Goal: Task Accomplishment & Management: Manage account settings

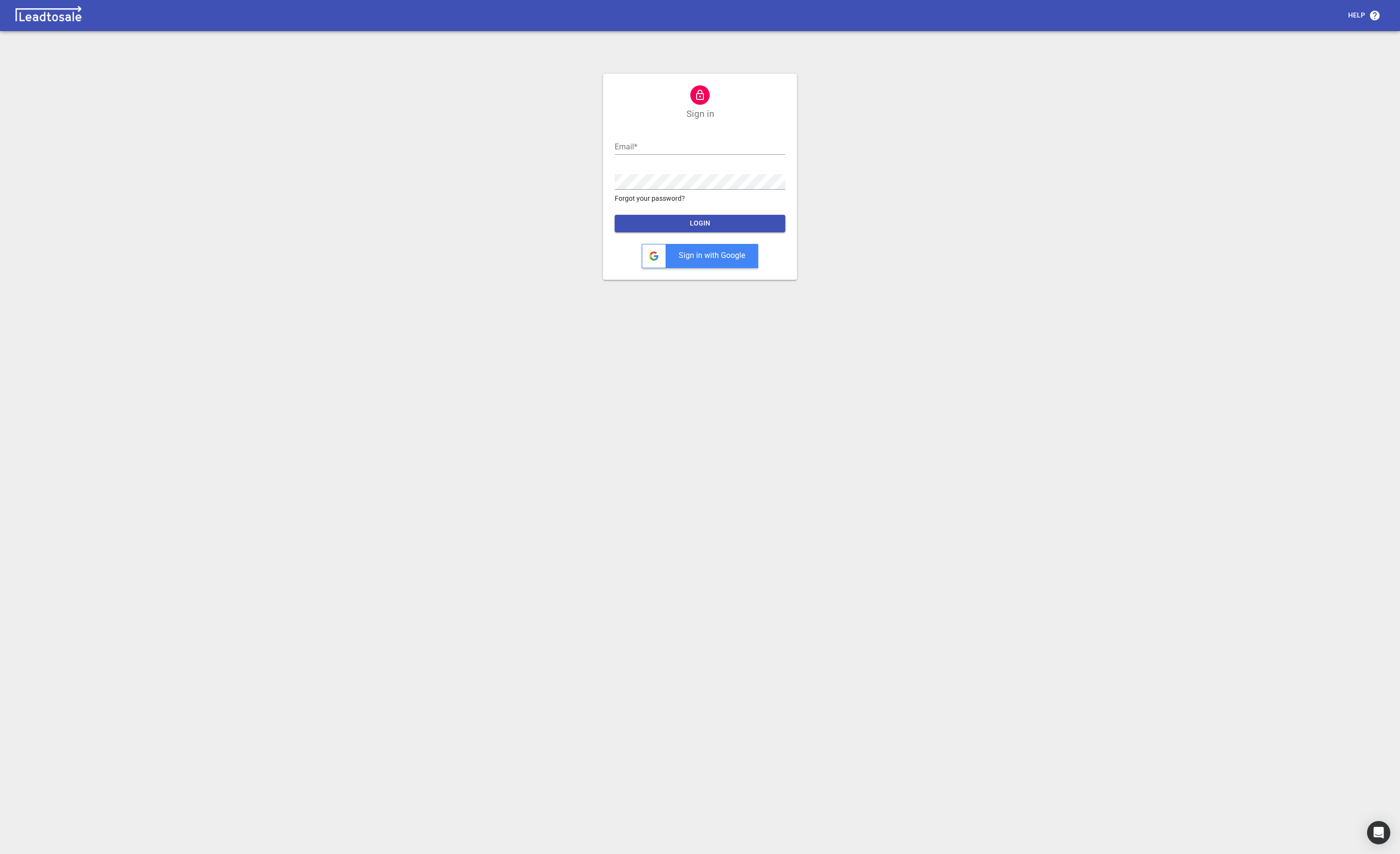
type input "david@resonanceconsulting.co.nz"
click at [725, 224] on span "LOGIN" at bounding box center [700, 223] width 155 height 9
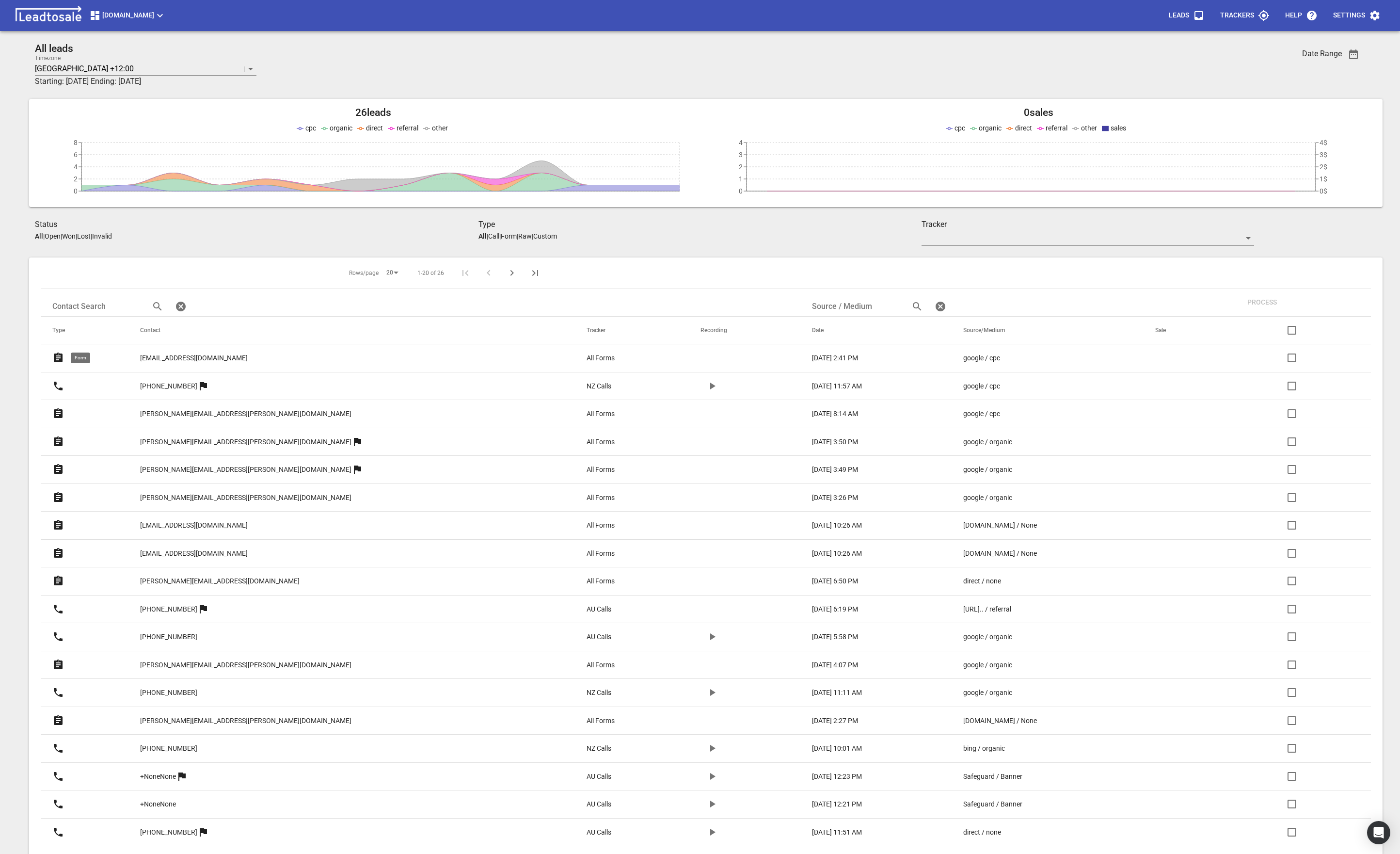
click at [59, 359] on icon at bounding box center [58, 357] width 9 height 9
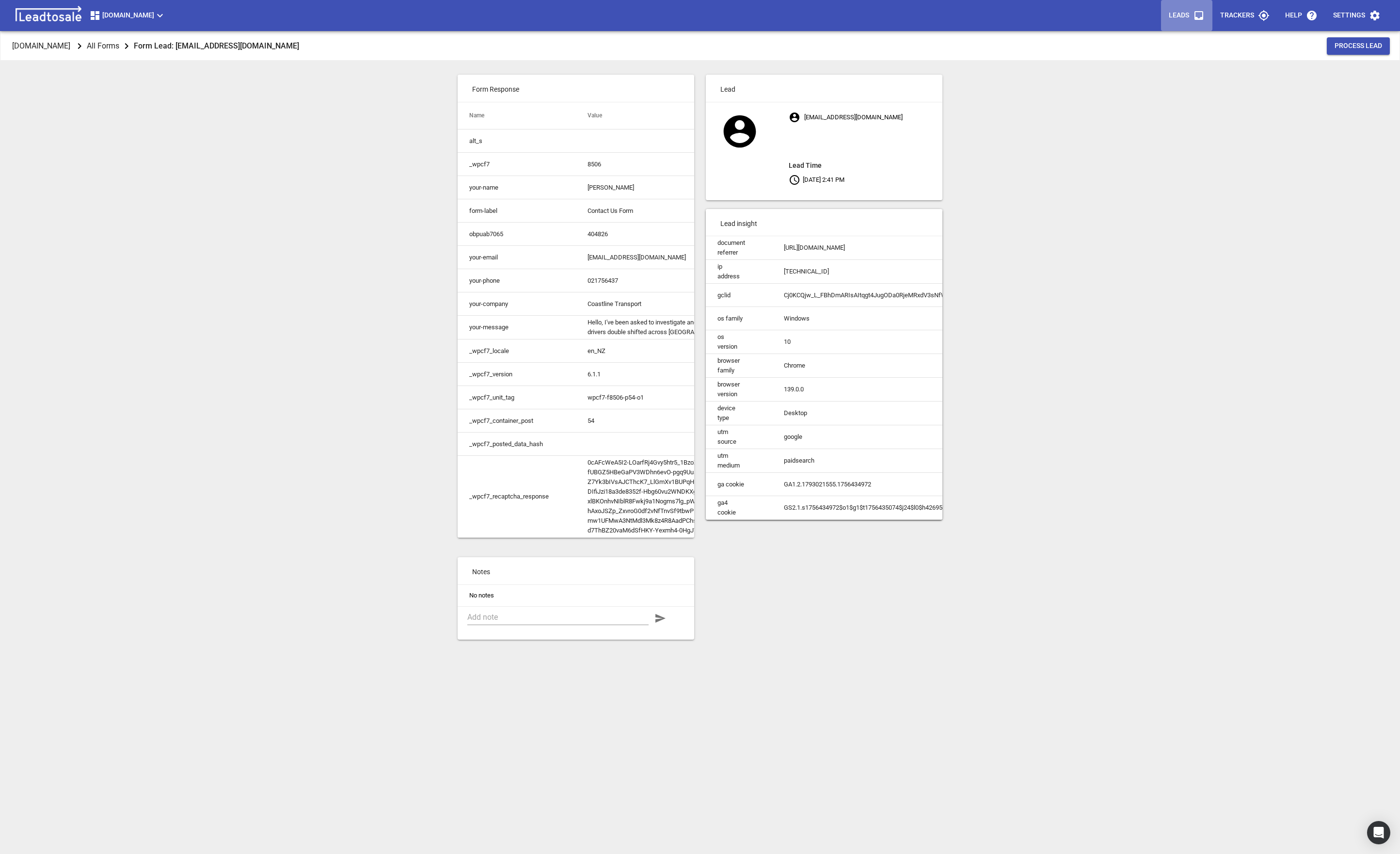
click at [1186, 13] on p "Leads" at bounding box center [1179, 15] width 20 height 9
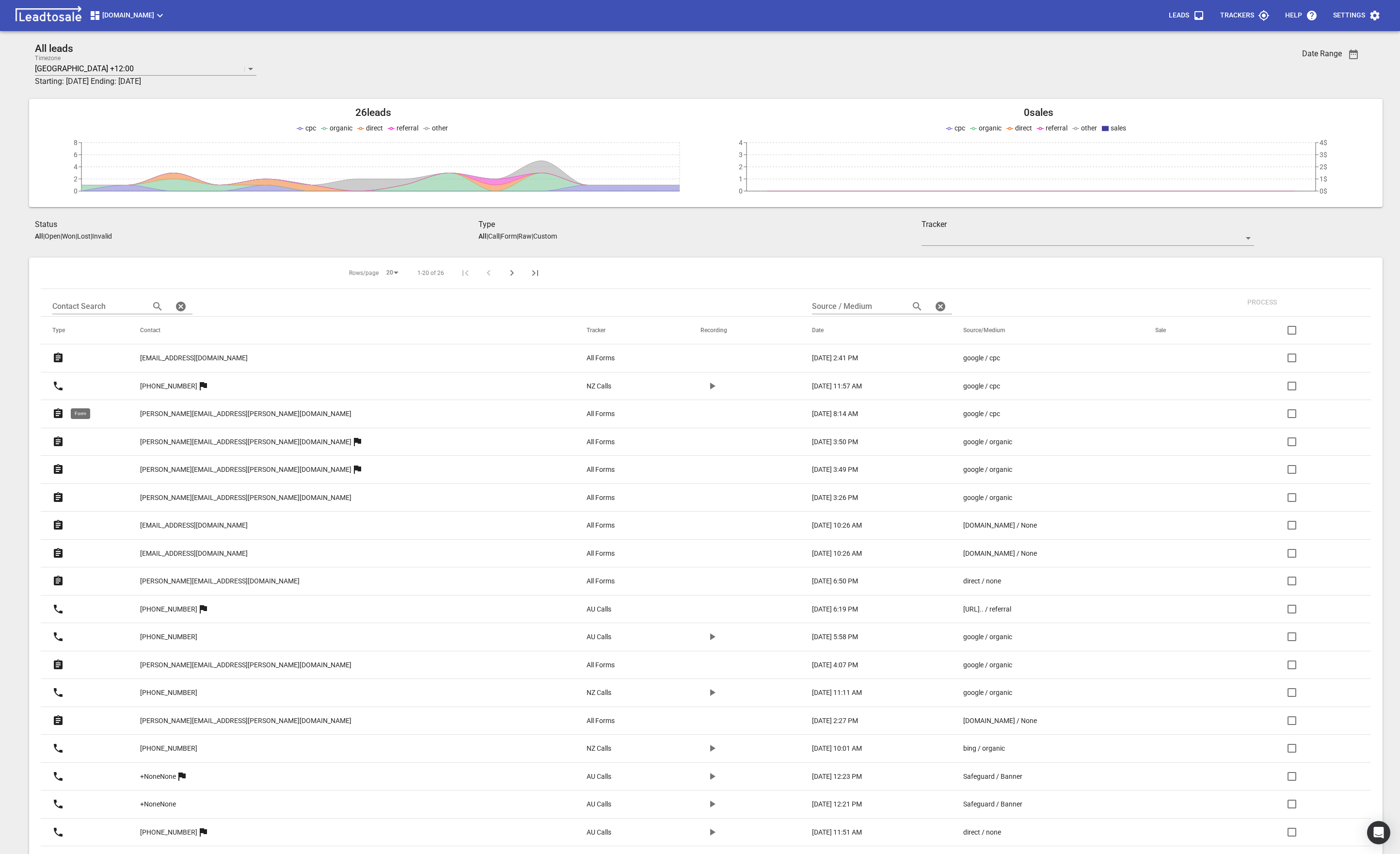
click at [60, 413] on icon at bounding box center [58, 413] width 9 height 9
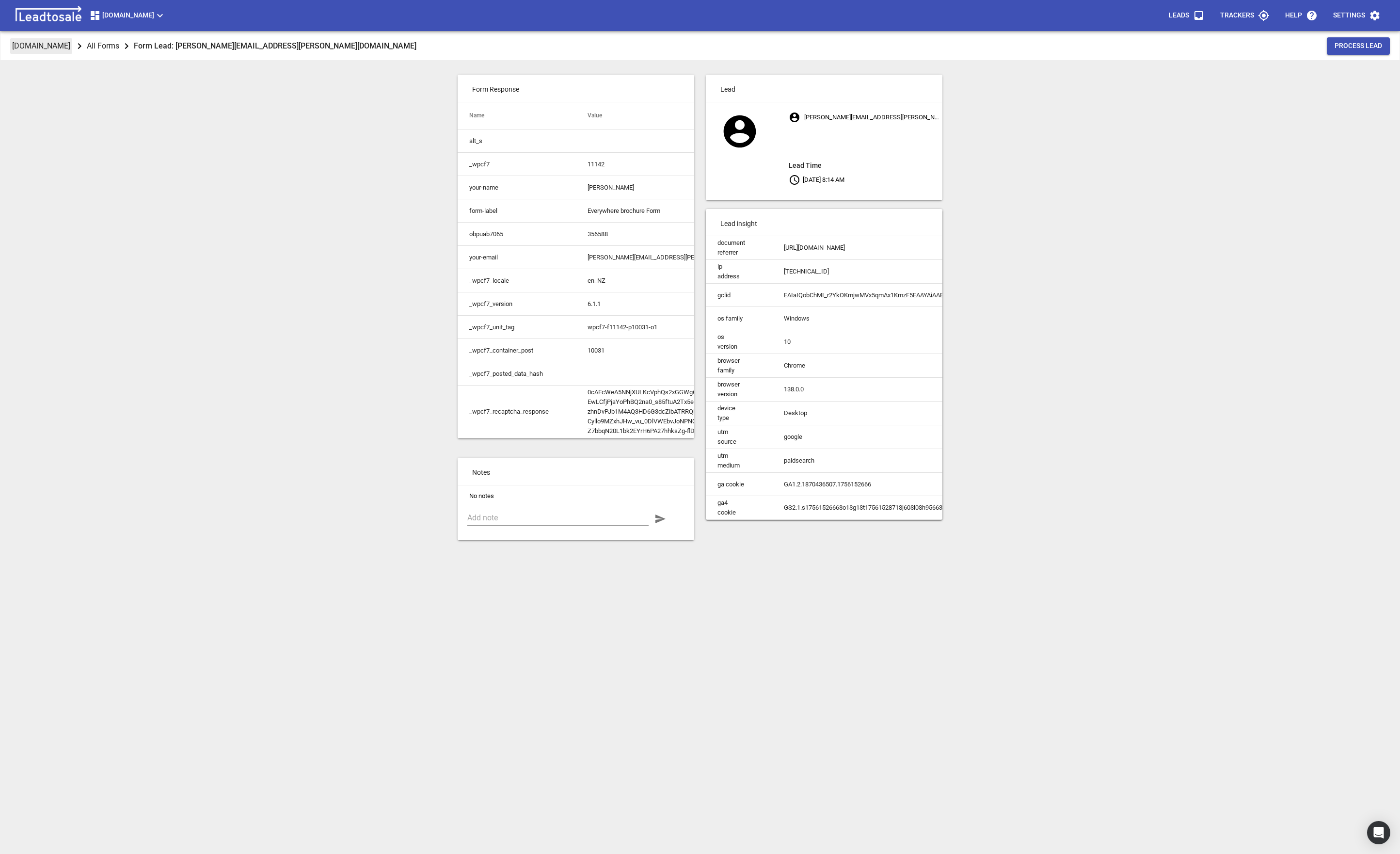
click at [70, 44] on p "[DOMAIN_NAME]" at bounding box center [41, 46] width 58 height 11
